Goal: Information Seeking & Learning: Find specific fact

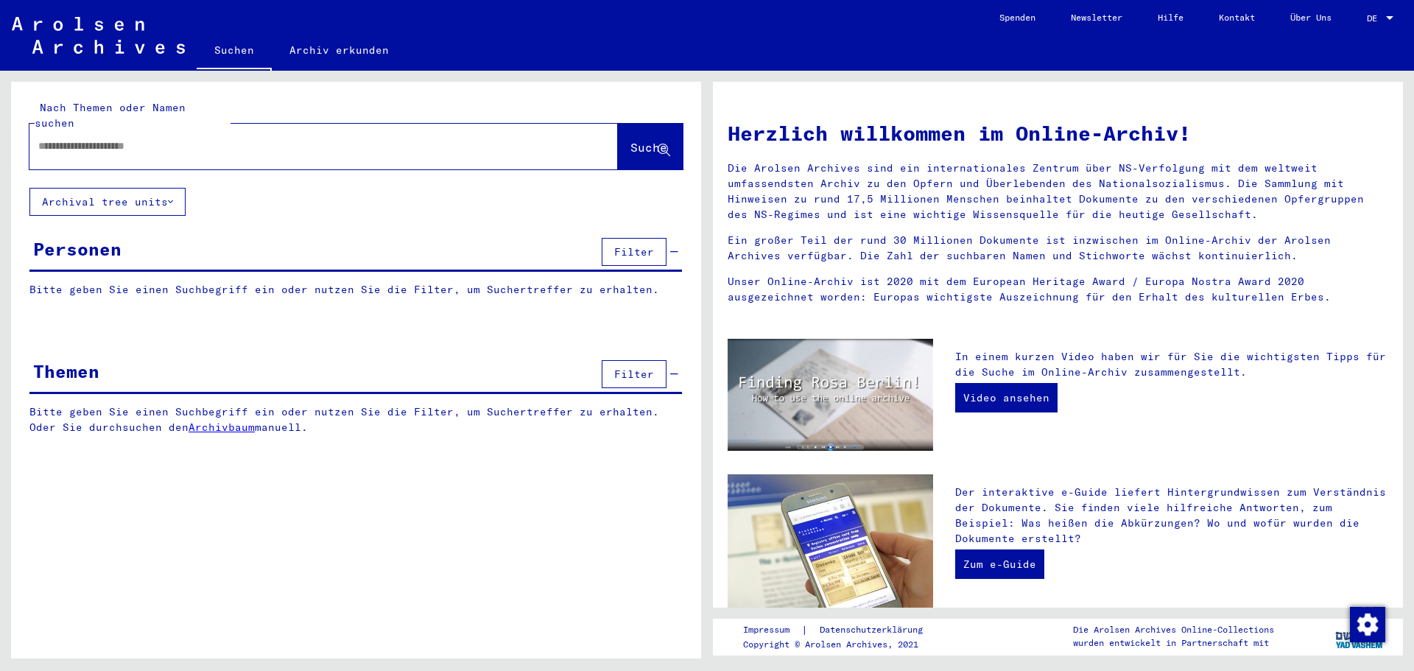
click at [62, 138] on input "text" at bounding box center [305, 145] width 535 height 15
type input "**********"
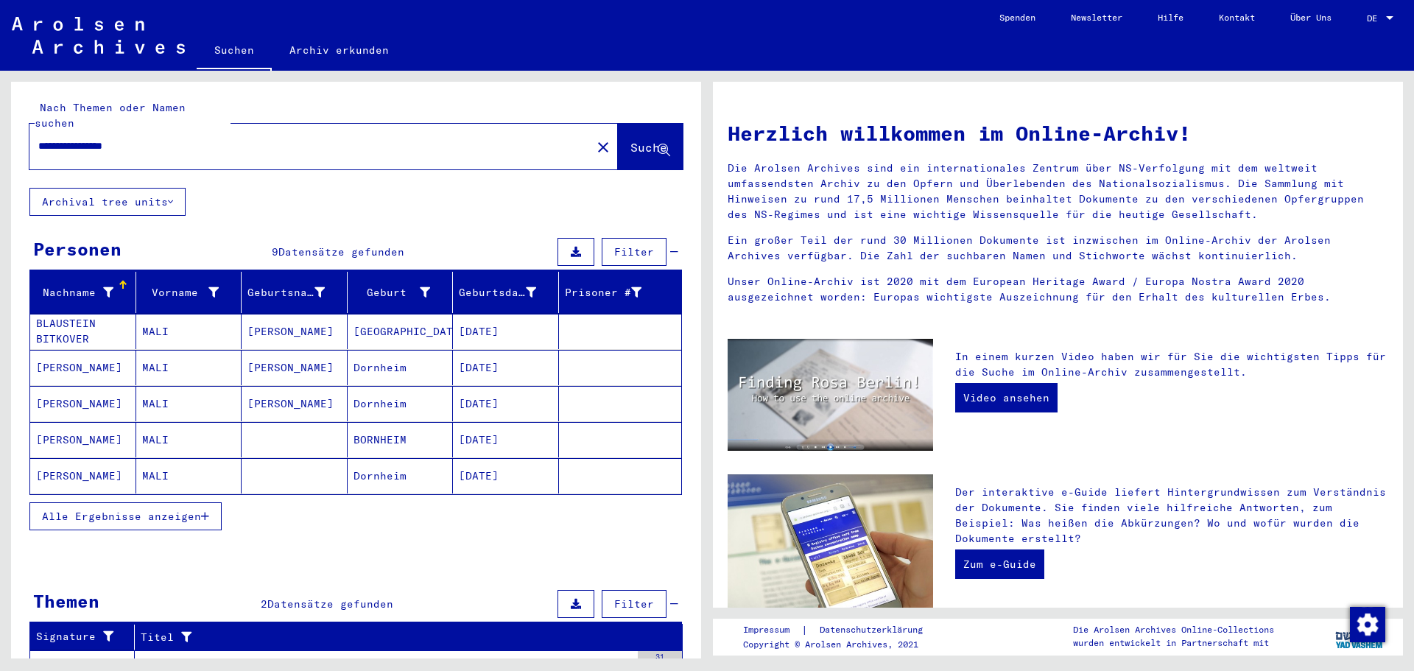
click at [71, 426] on mat-cell "[PERSON_NAME]" at bounding box center [83, 439] width 106 height 35
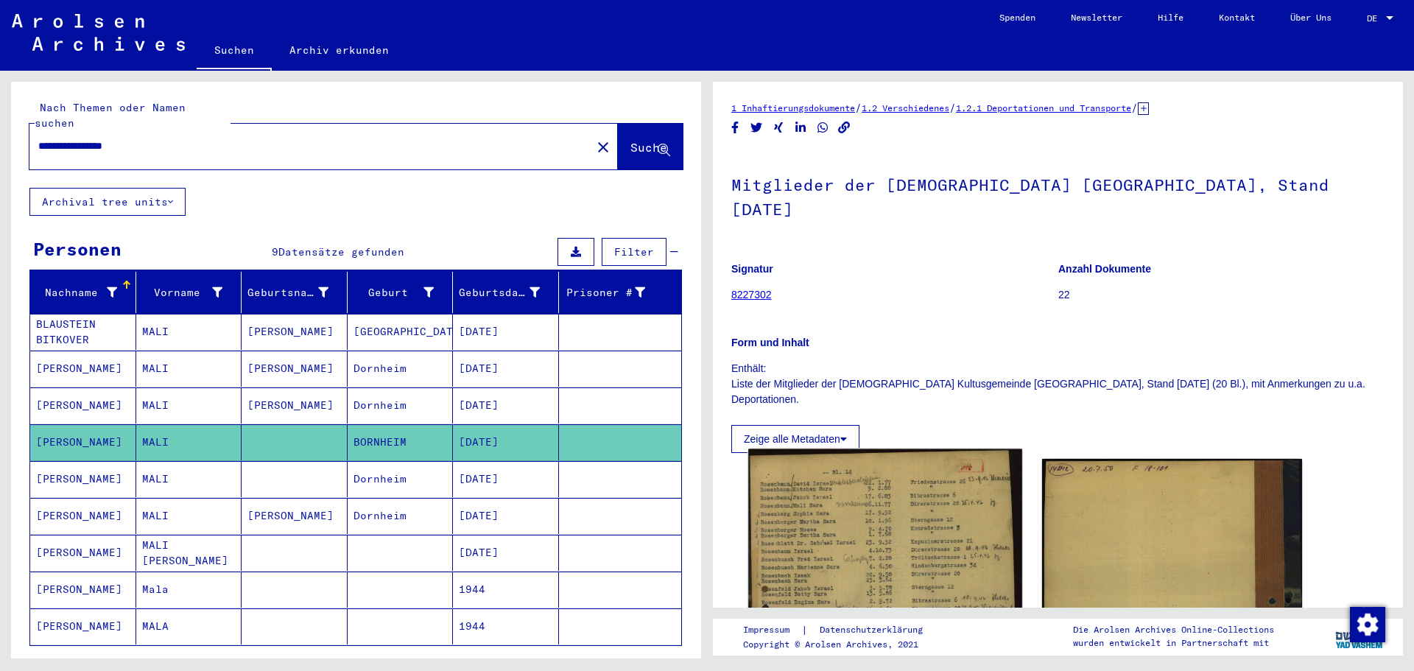
click at [909, 524] on img at bounding box center [884, 652] width 273 height 407
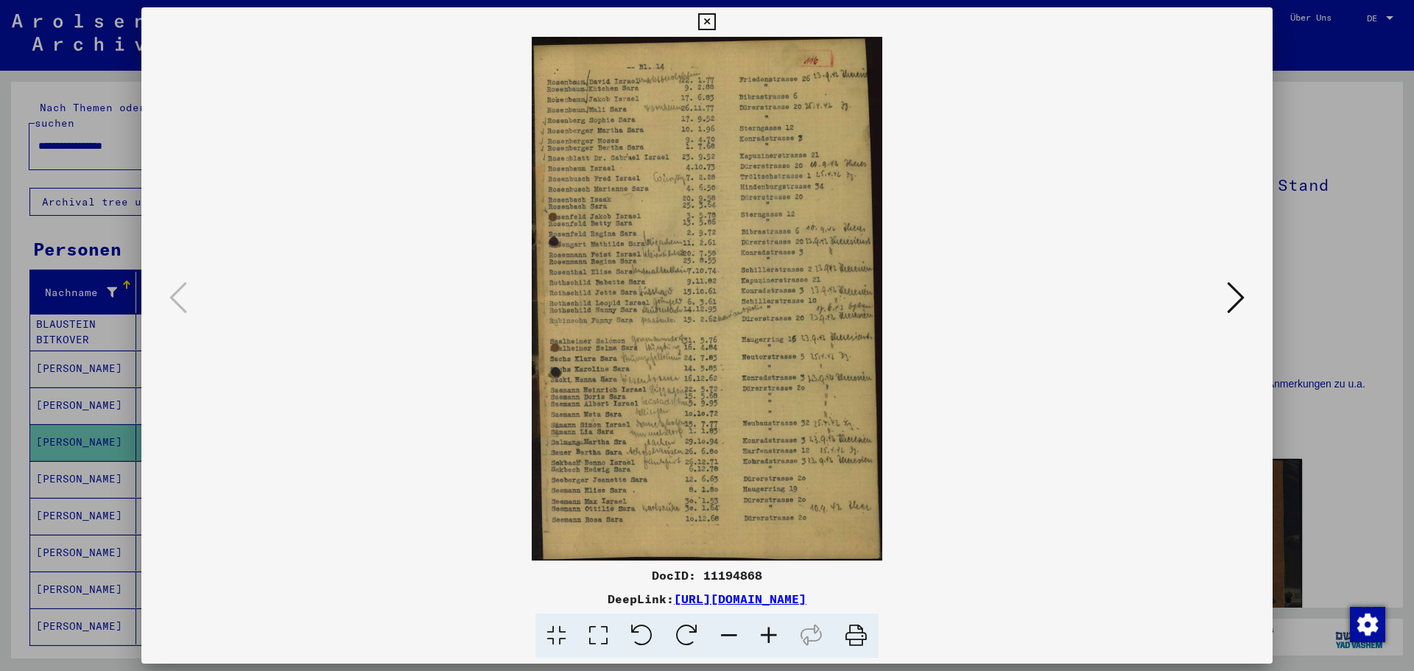
click at [746, 599] on link "[URL][DOMAIN_NAME]" at bounding box center [740, 598] width 133 height 15
click at [708, 24] on icon at bounding box center [706, 22] width 17 height 18
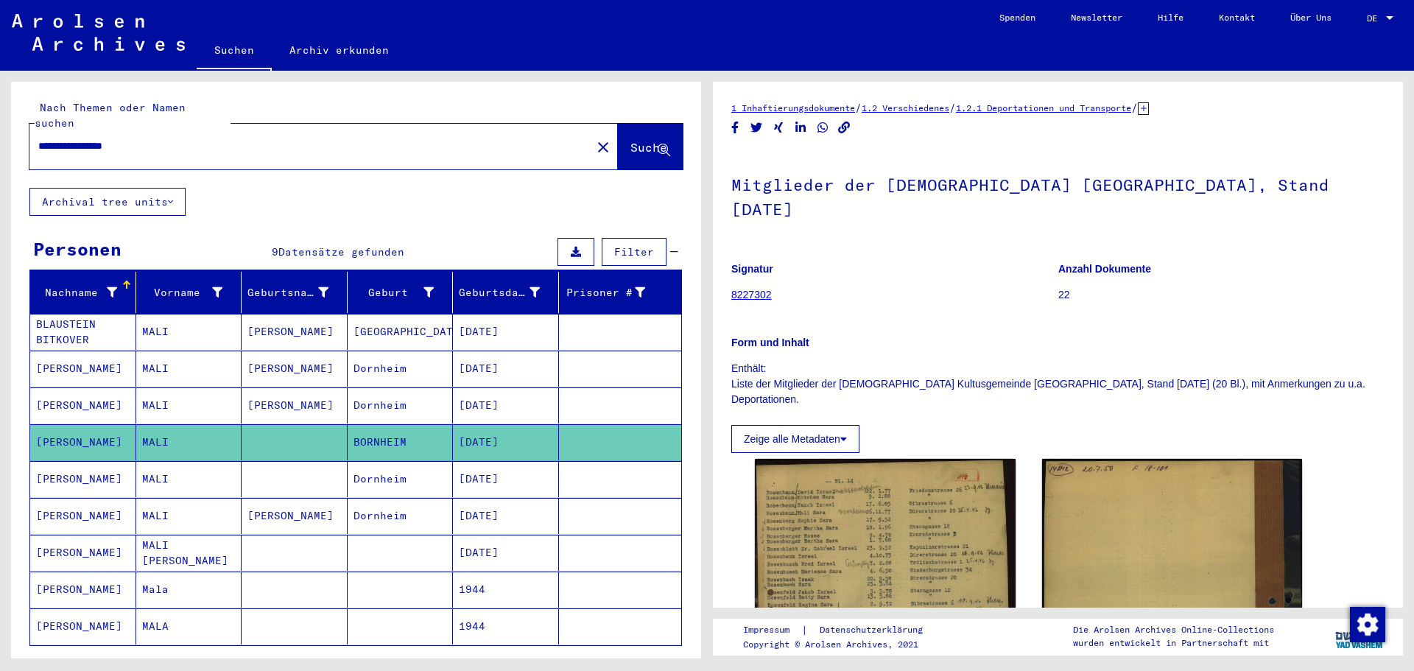
drag, startPoint x: 574, startPoint y: 133, endPoint x: 466, endPoint y: 131, distance: 108.2
click at [594, 138] on mat-icon "close" at bounding box center [603, 147] width 18 height 18
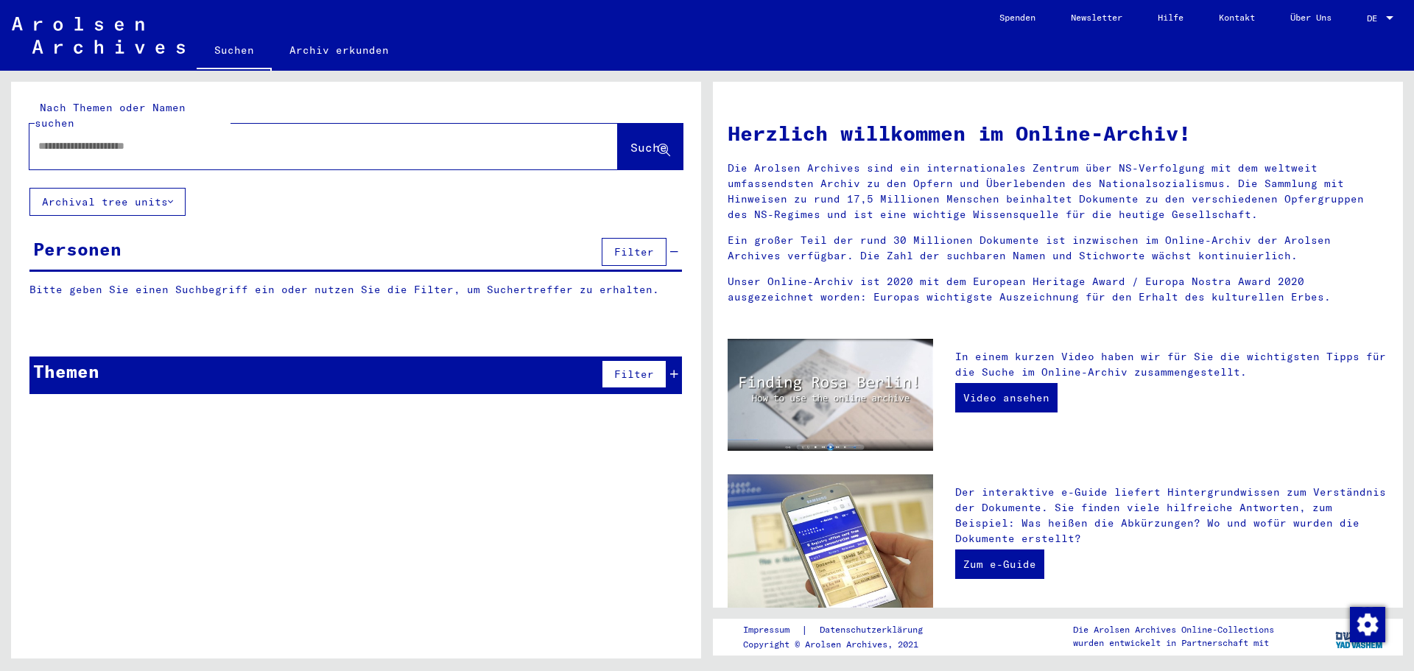
click at [80, 138] on input "text" at bounding box center [305, 145] width 535 height 15
paste input "**********"
type input "**********"
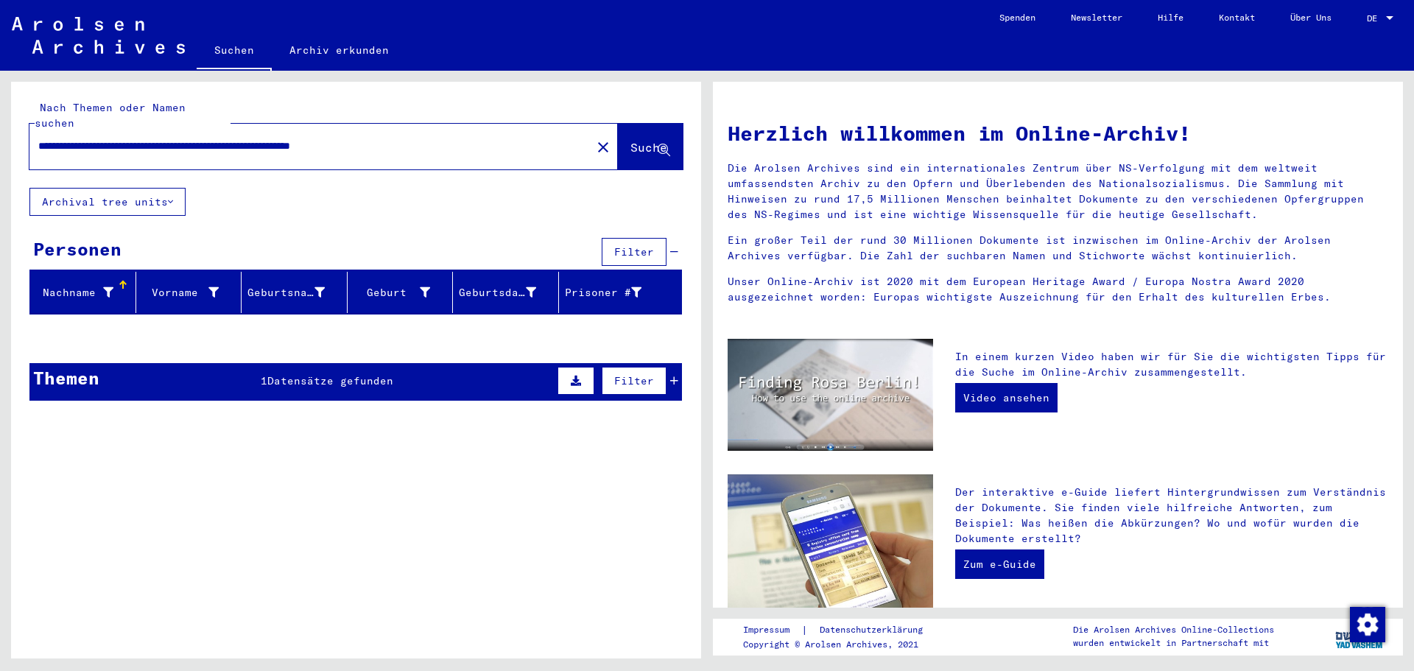
click at [304, 373] on div "1 Datensätze gefunden" at bounding box center [327, 380] width 133 height 15
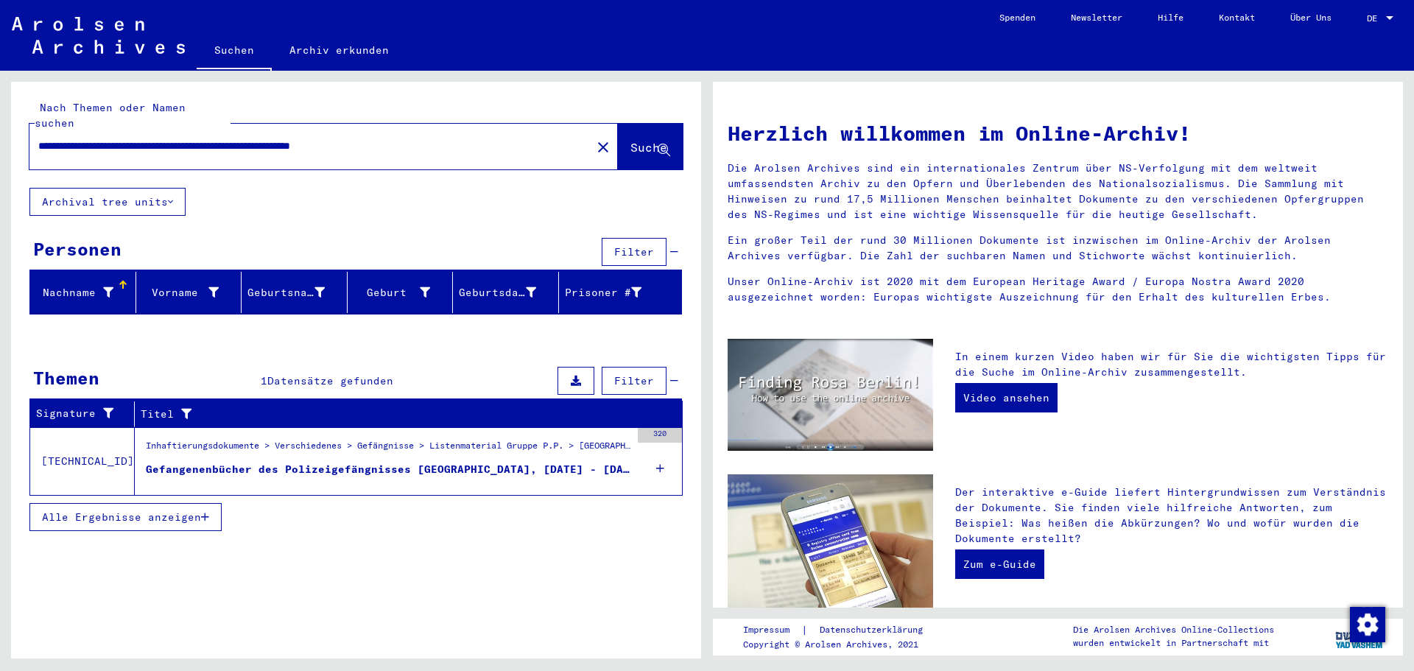
click at [335, 462] on div "Gefangenenbücher des Polizeigefängnisses [GEOGRAPHIC_DATA], [DATE] - [DATE]" at bounding box center [388, 469] width 484 height 15
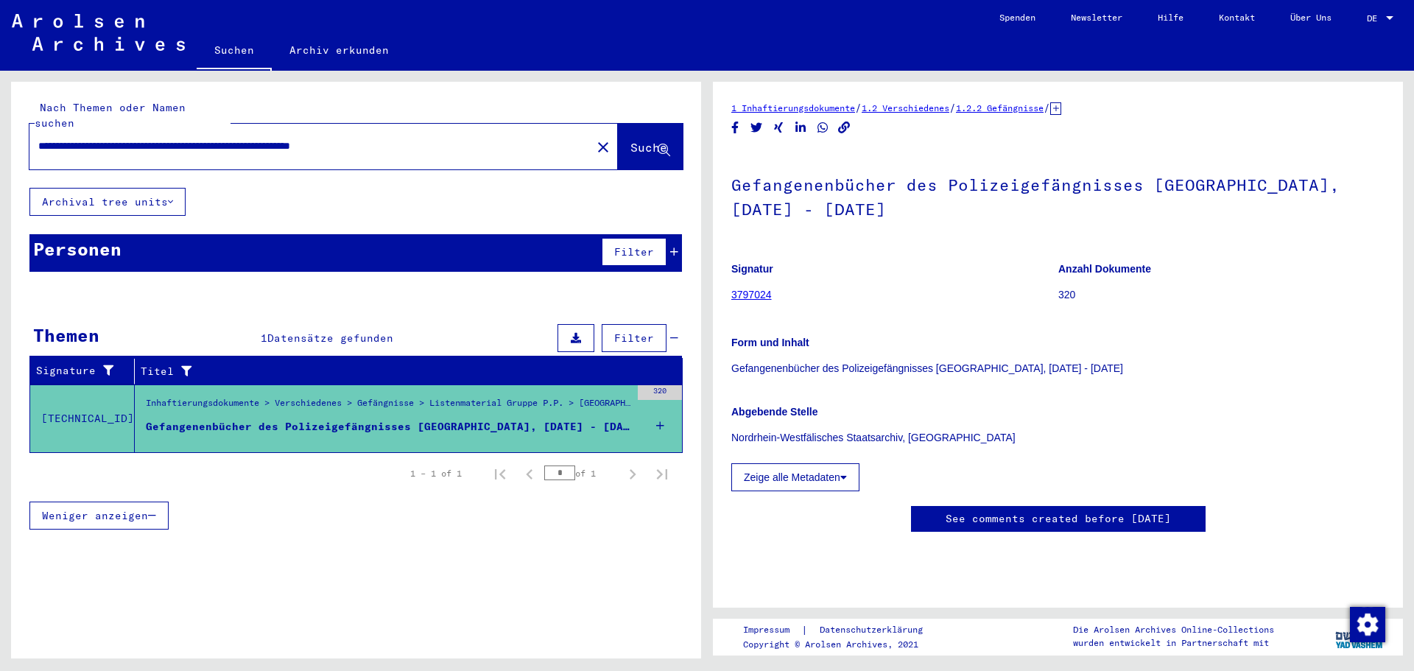
click at [784, 476] on button "Zeige alle Metadaten" at bounding box center [795, 477] width 128 height 28
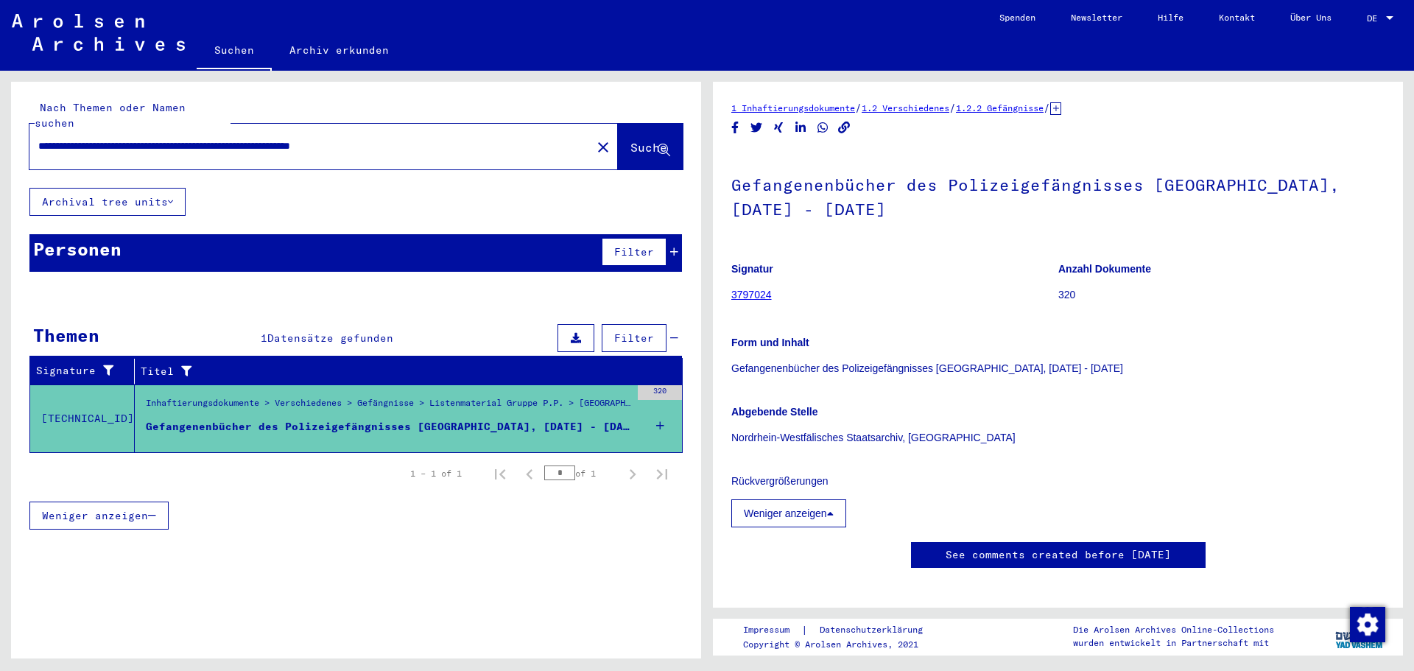
click at [761, 296] on link "3797024" at bounding box center [751, 295] width 40 height 12
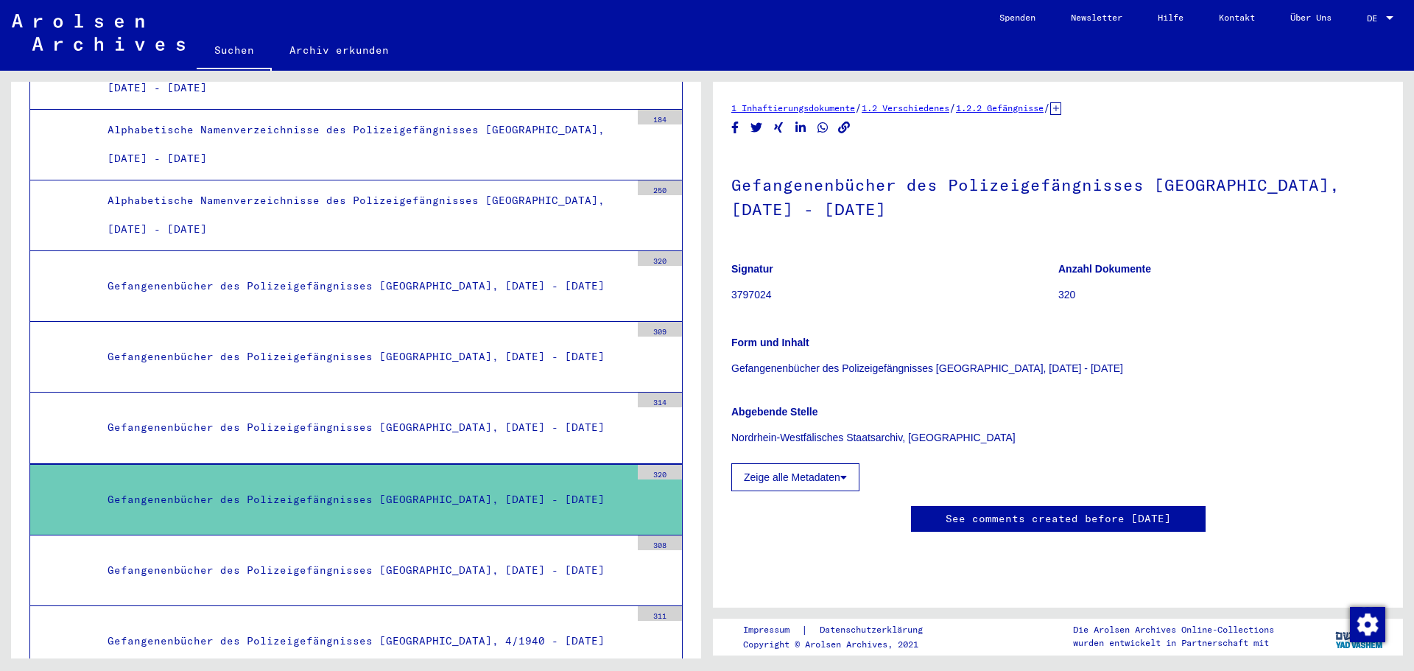
scroll to position [74, 0]
drag, startPoint x: 962, startPoint y: 370, endPoint x: 948, endPoint y: 362, distance: 15.5
click at [960, 430] on p "Nordrhein-Westfälisches Staatsarchiv, [GEOGRAPHIC_DATA]" at bounding box center [1057, 437] width 653 height 15
drag, startPoint x: 947, startPoint y: 362, endPoint x: 730, endPoint y: 355, distance: 217.3
click at [730, 355] on yv-its-full-details "1 Inhaftierungsdokumente / 1.2 Verschiedenes / 1.2.2 Gefängnisse / [TECHNICAL_I…" at bounding box center [1058, 331] width 690 height 462
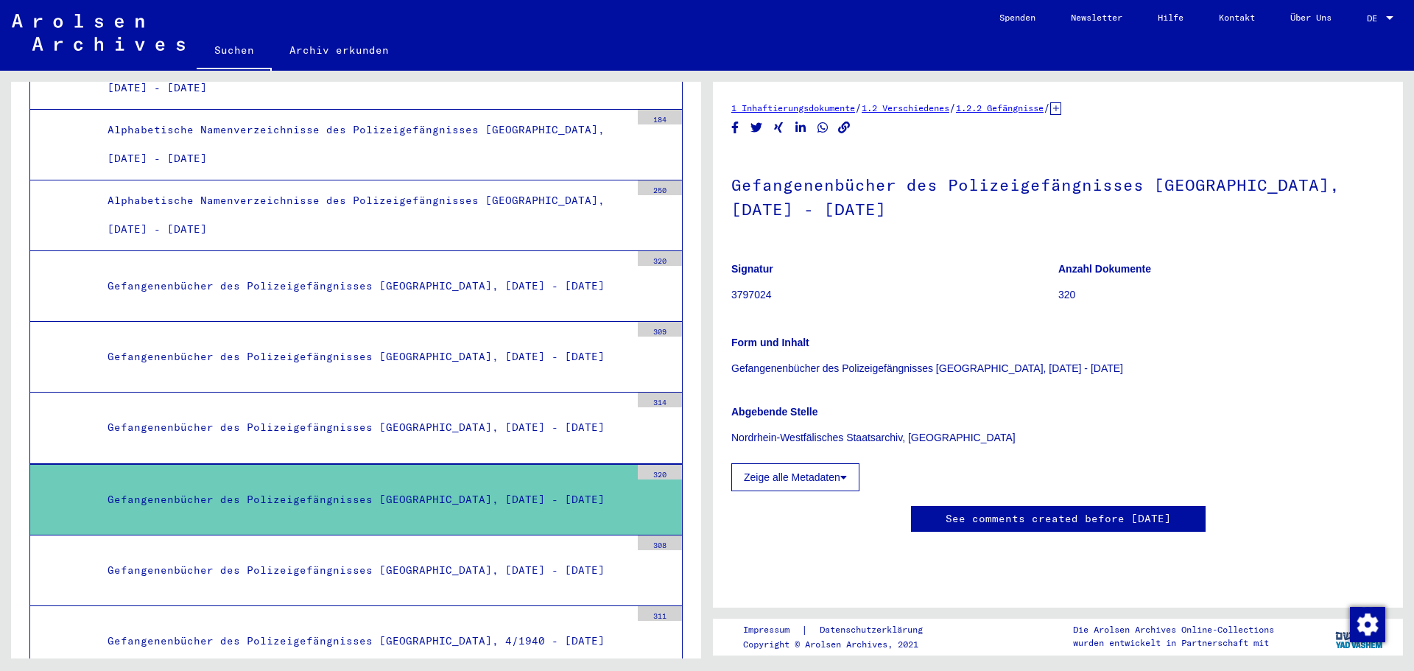
copy p "Nordrhein-Westfälisches Staatsarchiv, [GEOGRAPHIC_DATA]"
